Goal: Task Accomplishment & Management: Complete application form

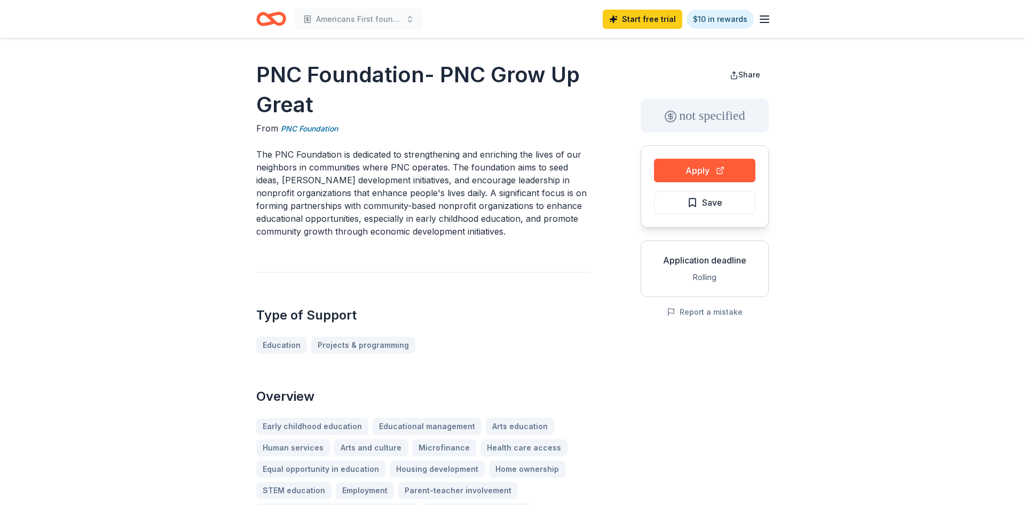
click at [263, 15] on icon "Home" at bounding box center [271, 18] width 30 height 25
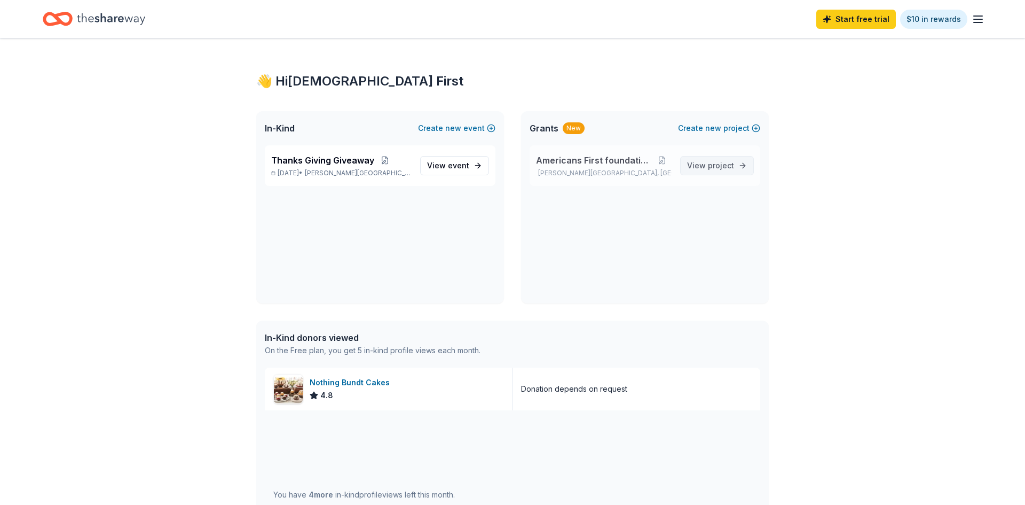
click at [731, 166] on span "project" at bounding box center [721, 165] width 26 height 9
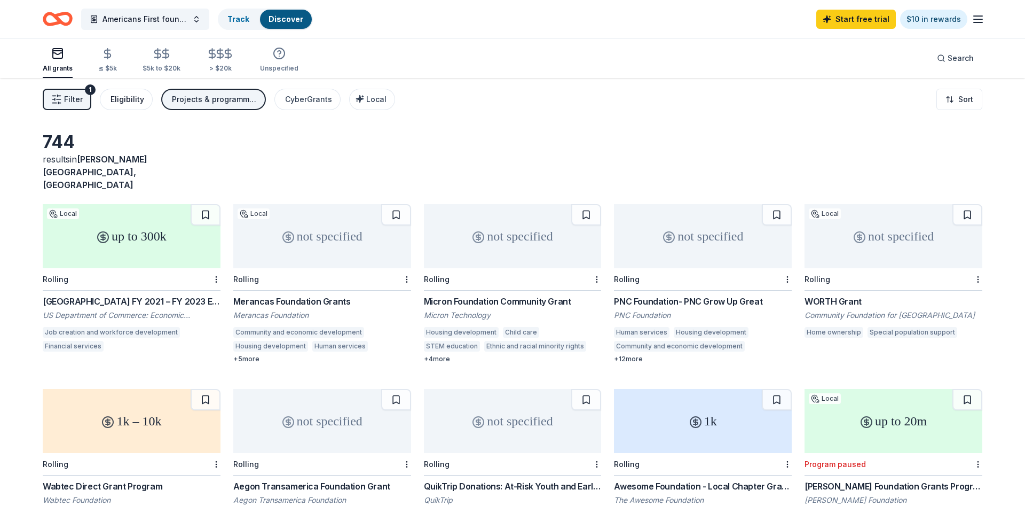
click at [134, 98] on div "Eligibility" at bounding box center [128, 99] width 34 height 13
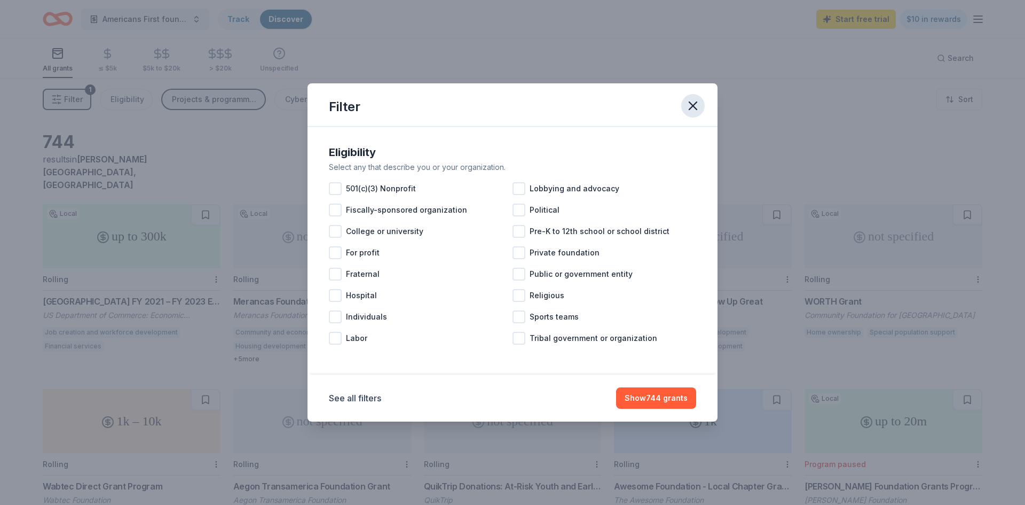
click at [691, 103] on icon "button" at bounding box center [693, 105] width 15 height 15
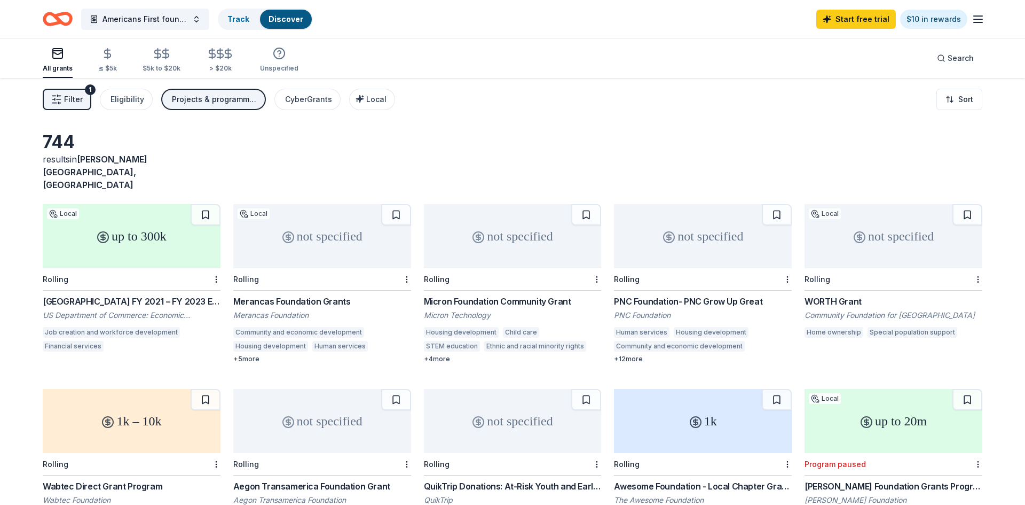
click at [54, 17] on icon "Home" at bounding box center [62, 18] width 17 height 11
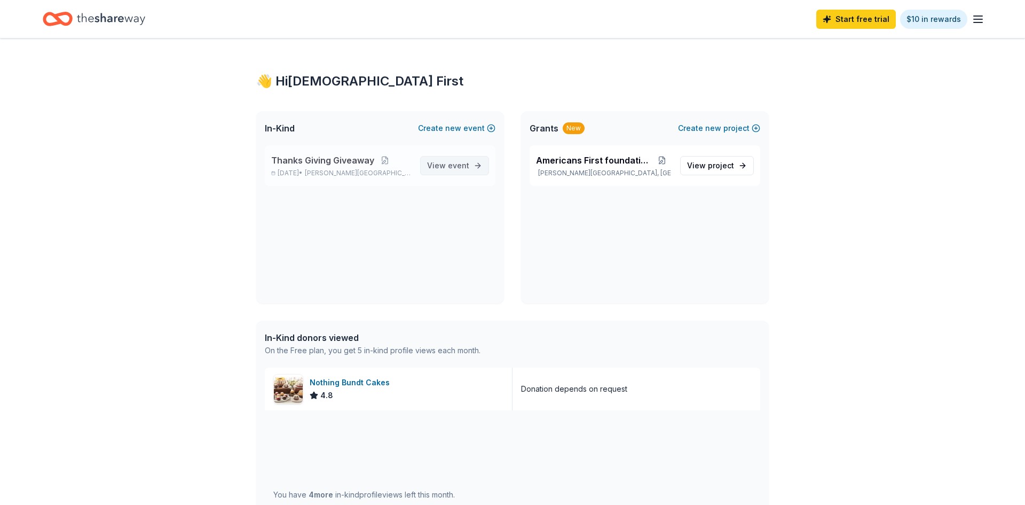
click at [457, 169] on span "event" at bounding box center [458, 165] width 21 height 9
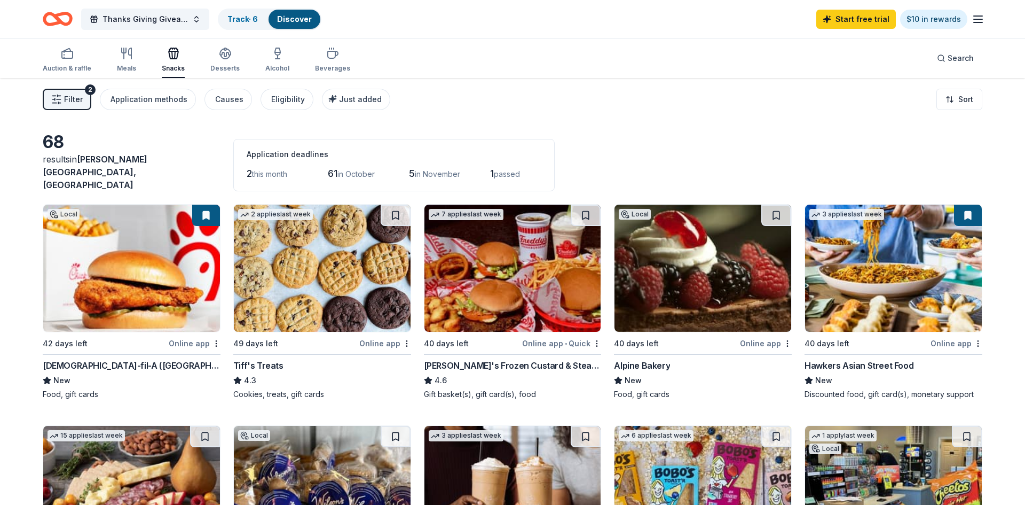
click at [501, 169] on span "passed" at bounding box center [507, 173] width 26 height 9
click at [325, 275] on img at bounding box center [322, 267] width 177 height 127
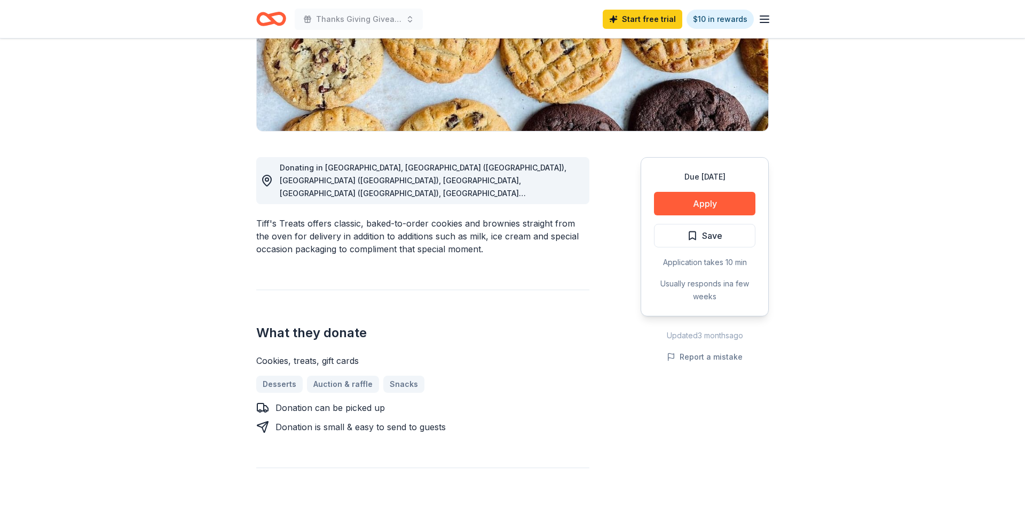
scroll to position [195, 0]
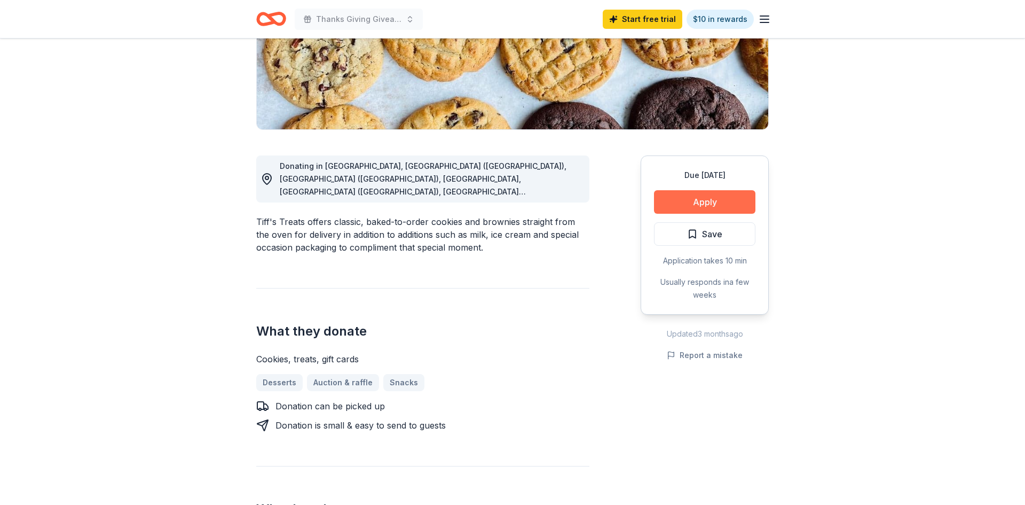
click at [729, 200] on button "Apply" at bounding box center [704, 201] width 101 height 23
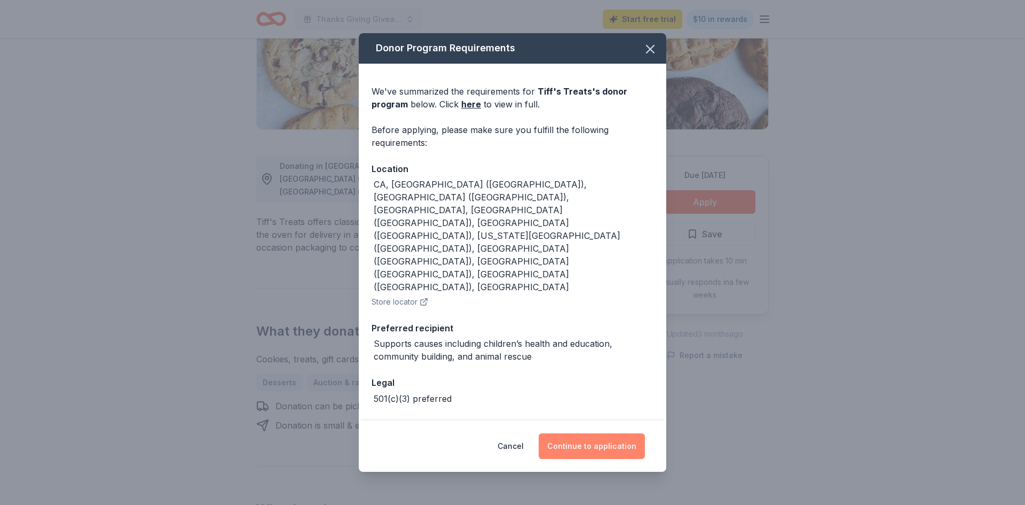
click at [575, 433] on button "Continue to application" at bounding box center [592, 446] width 106 height 26
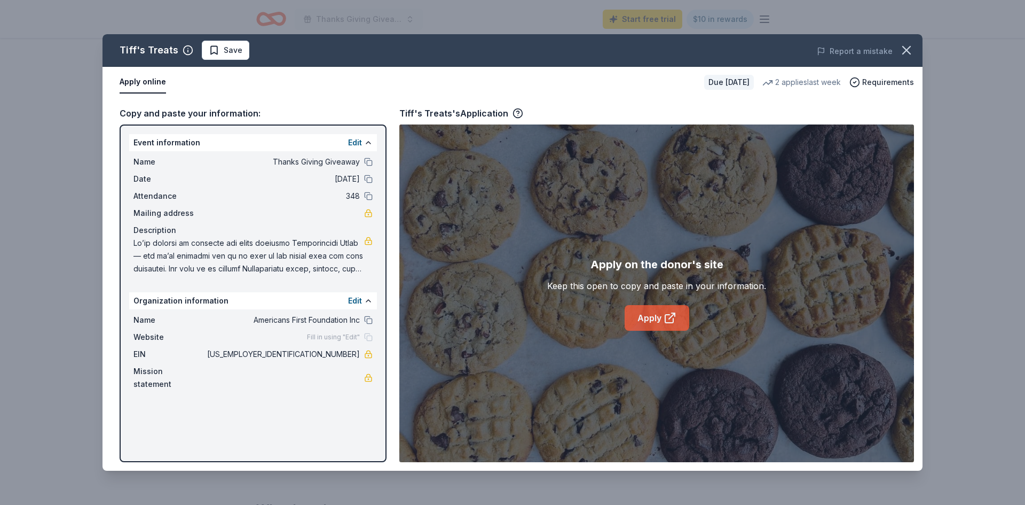
click at [656, 321] on link "Apply" at bounding box center [657, 318] width 65 height 26
click at [140, 85] on button "Apply online" at bounding box center [143, 82] width 46 height 22
click at [656, 322] on link "Apply" at bounding box center [657, 318] width 65 height 26
click at [868, 82] on span "Requirements" at bounding box center [888, 82] width 52 height 13
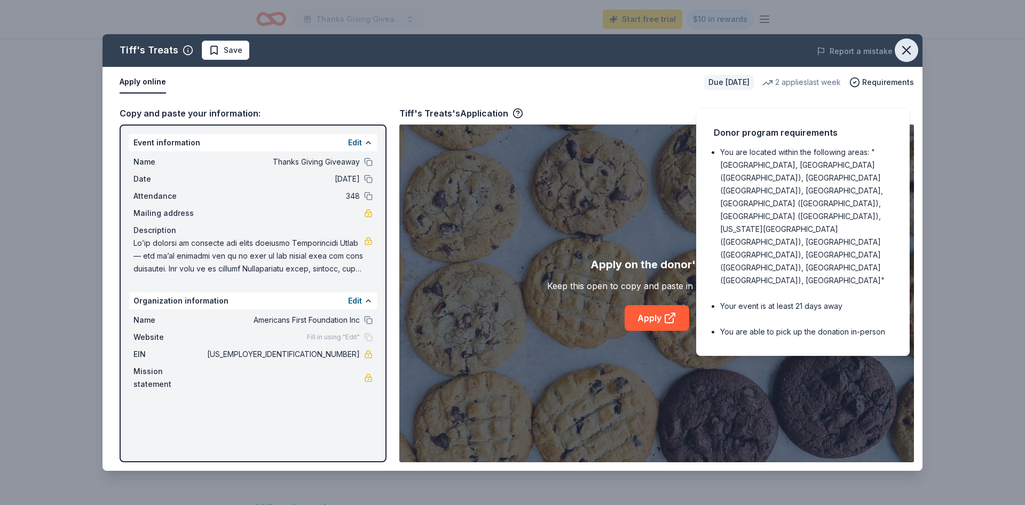
click at [904, 56] on icon "button" at bounding box center [906, 50] width 15 height 15
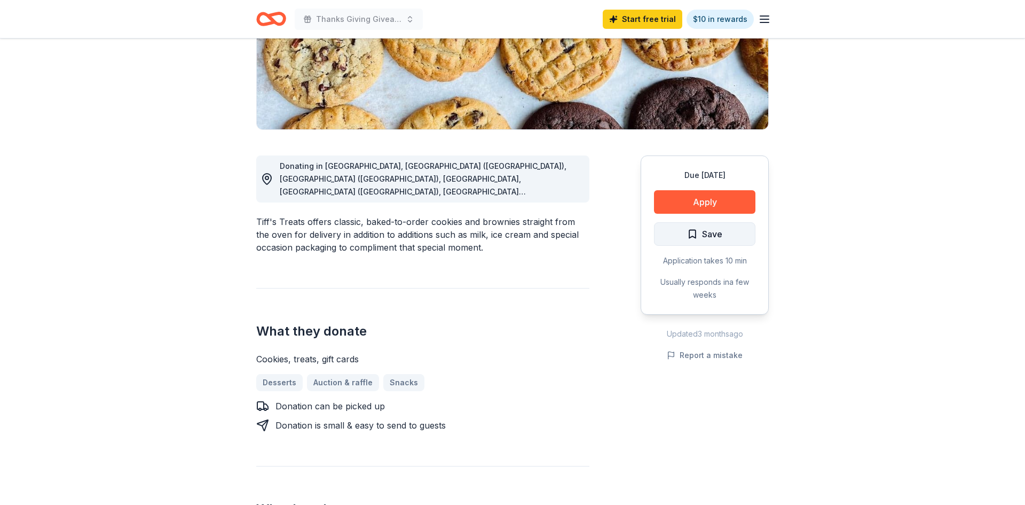
click at [705, 233] on span "Save" at bounding box center [712, 234] width 20 height 14
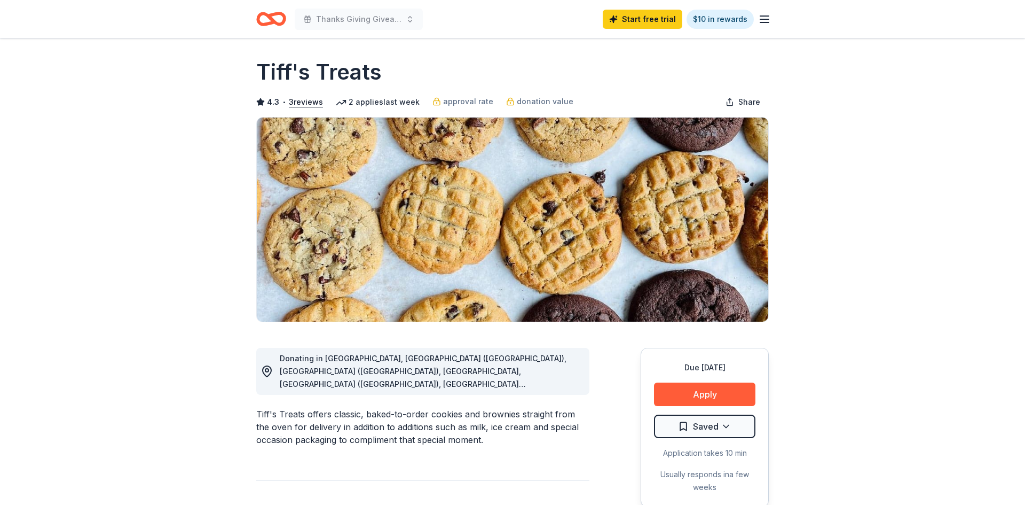
scroll to position [0, 0]
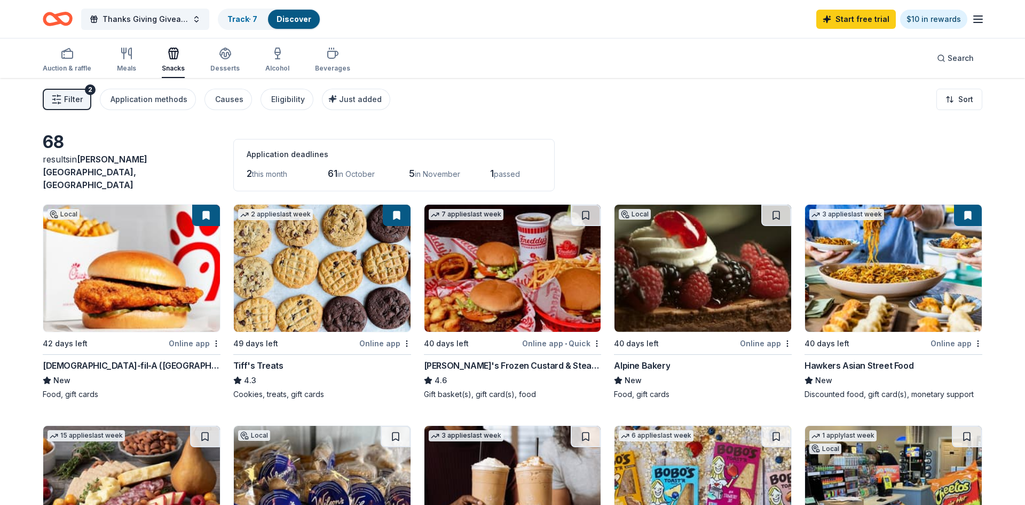
click at [509, 295] on img at bounding box center [512, 267] width 177 height 127
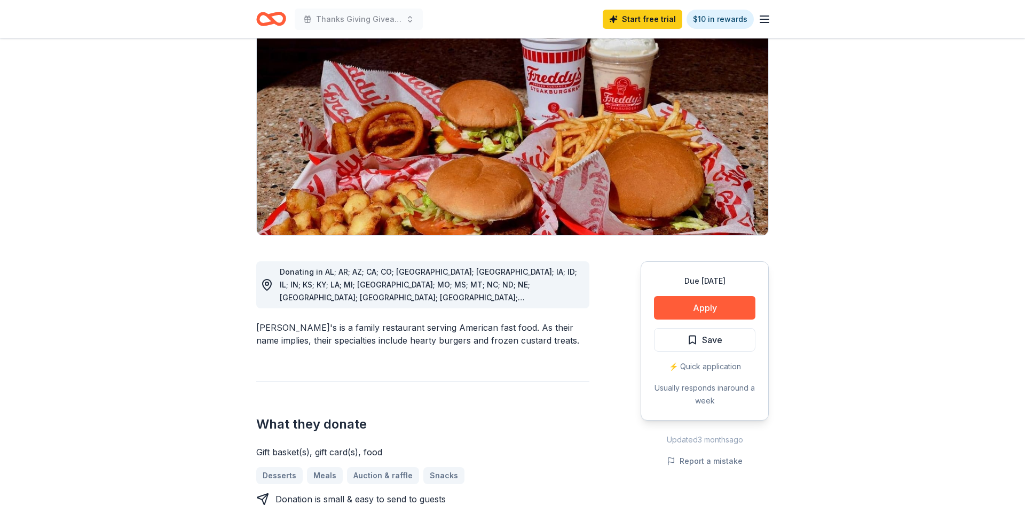
scroll to position [149, 0]
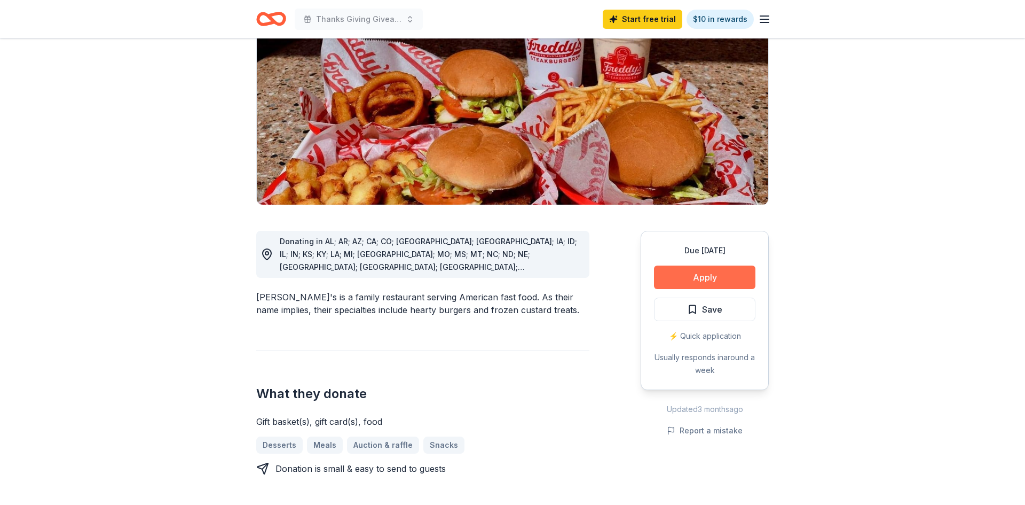
click at [713, 265] on button "Apply" at bounding box center [704, 276] width 101 height 23
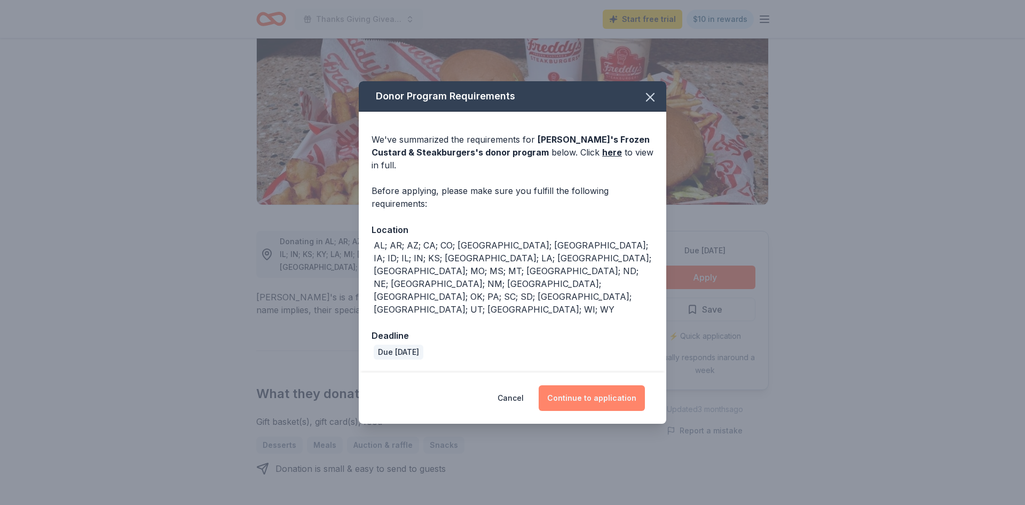
click at [596, 385] on button "Continue to application" at bounding box center [592, 398] width 106 height 26
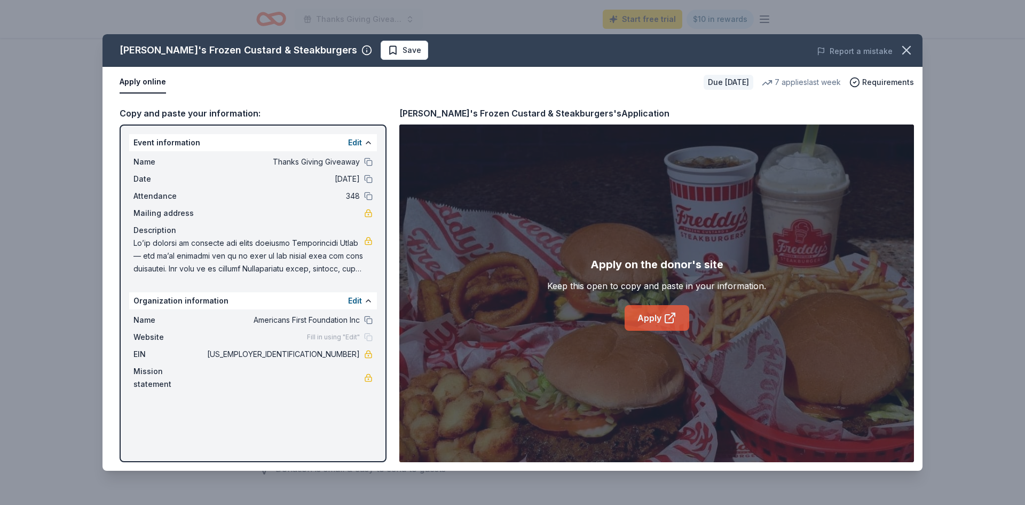
click at [640, 318] on link "Apply" at bounding box center [657, 318] width 65 height 26
click at [365, 161] on button at bounding box center [368, 162] width 9 height 9
click at [367, 181] on button at bounding box center [368, 179] width 9 height 9
click at [369, 197] on button at bounding box center [368, 196] width 9 height 9
click at [353, 269] on span at bounding box center [248, 256] width 231 height 38
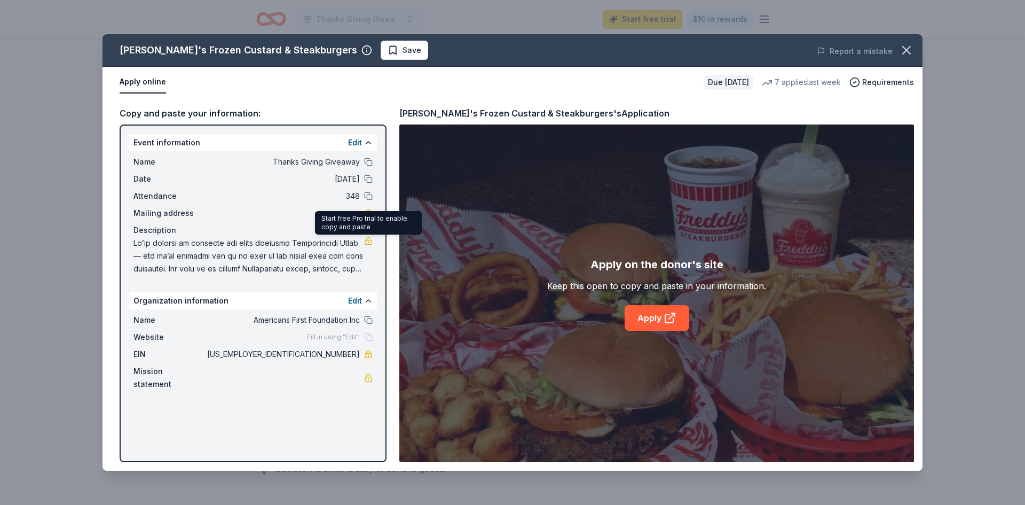
click at [365, 241] on link at bounding box center [368, 241] width 9 height 9
